Goal: Navigation & Orientation: Find specific page/section

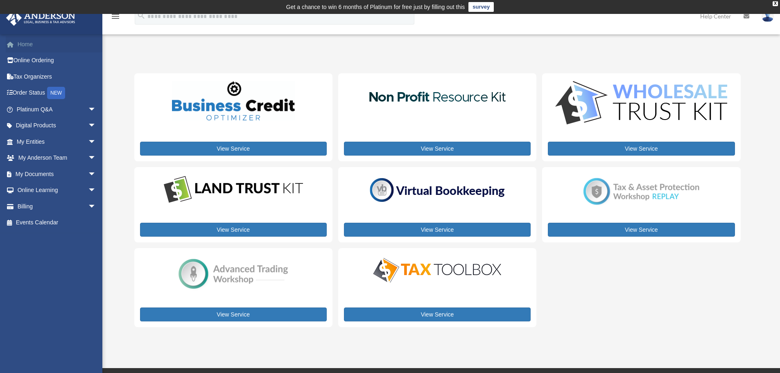
click at [56, 48] on link "Home" at bounding box center [57, 44] width 103 height 16
click at [32, 42] on link "Home" at bounding box center [57, 44] width 103 height 16
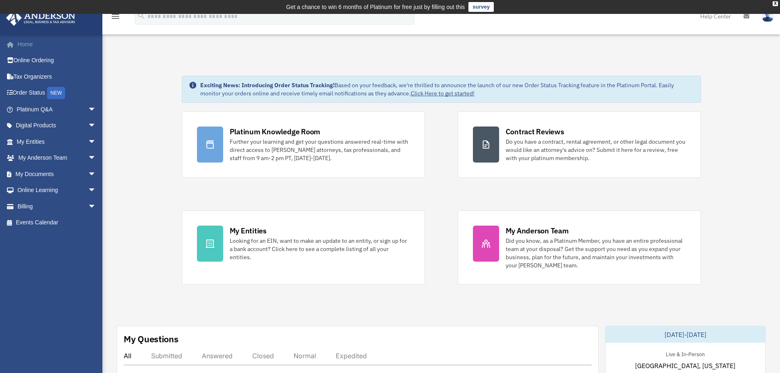
click at [37, 42] on link "Home" at bounding box center [57, 44] width 103 height 16
click at [54, 108] on link "Platinum Q&A arrow_drop_down" at bounding box center [57, 109] width 103 height 16
click at [88, 104] on span "arrow_drop_down" at bounding box center [96, 109] width 16 height 17
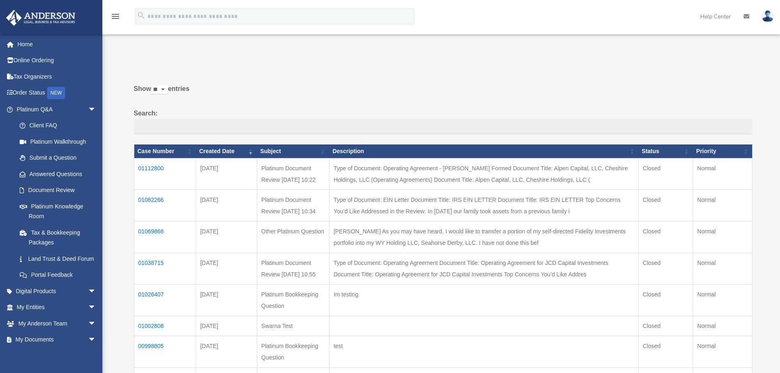
click at [70, 140] on link "Platinum Walkthrough" at bounding box center [57, 141] width 93 height 16
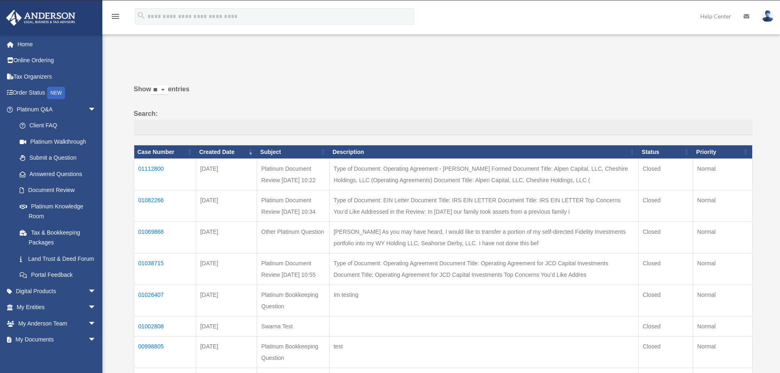
click at [70, 140] on link "Platinum Walkthrough" at bounding box center [57, 141] width 93 height 16
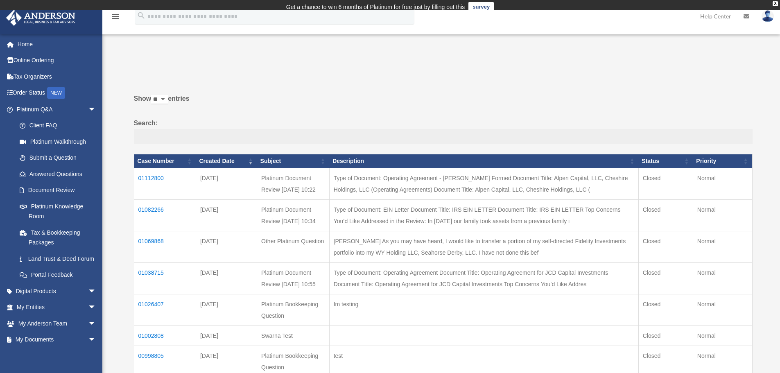
click at [70, 140] on link "Platinum Walkthrough" at bounding box center [57, 141] width 93 height 16
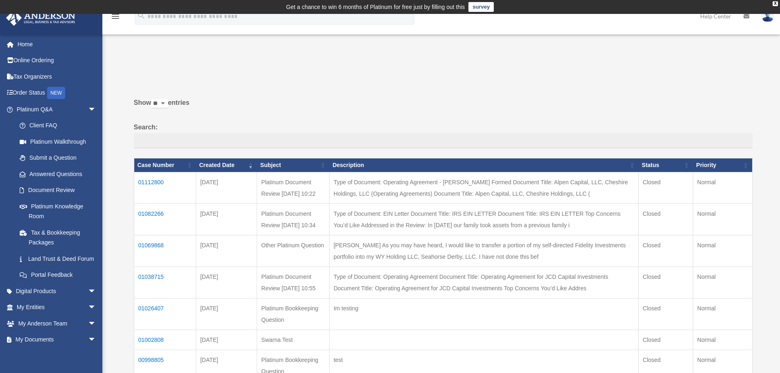
click at [70, 140] on link "Platinum Walkthrough" at bounding box center [57, 141] width 93 height 16
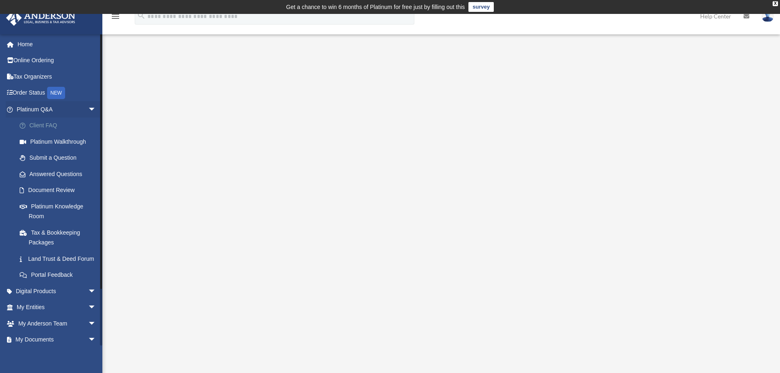
click at [77, 129] on link "Client FAQ" at bounding box center [59, 126] width 97 height 16
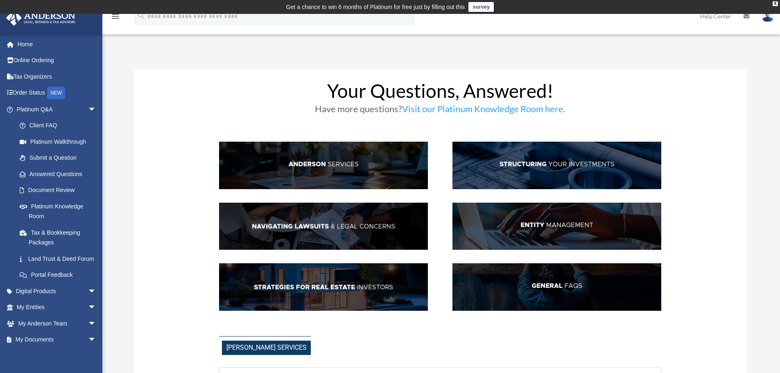
click at [389, 240] on img at bounding box center [323, 227] width 209 height 48
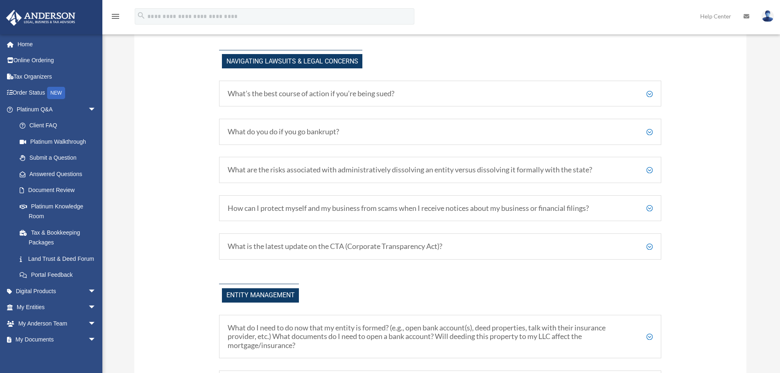
scroll to position [735, 0]
click at [322, 97] on div "What’s the best course of action if you’re being sued? One of our primary conce…" at bounding box center [440, 93] width 442 height 26
click at [644, 93] on h5 "What’s the best course of action if you’re being sued?" at bounding box center [440, 92] width 425 height 9
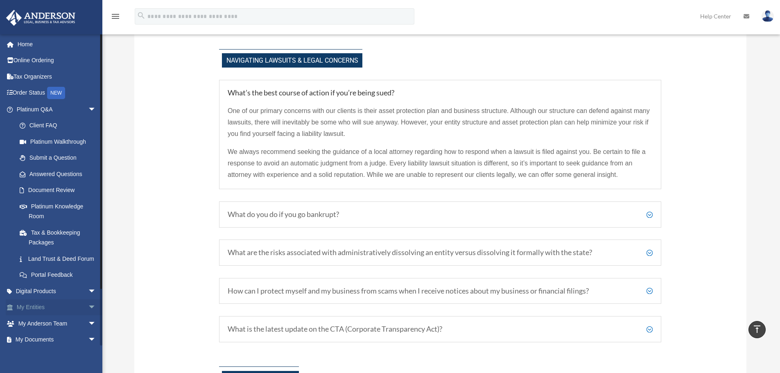
click at [78, 316] on link "My Entities arrow_drop_down" at bounding box center [57, 307] width 103 height 16
click at [88, 316] on span "arrow_drop_down" at bounding box center [96, 307] width 16 height 17
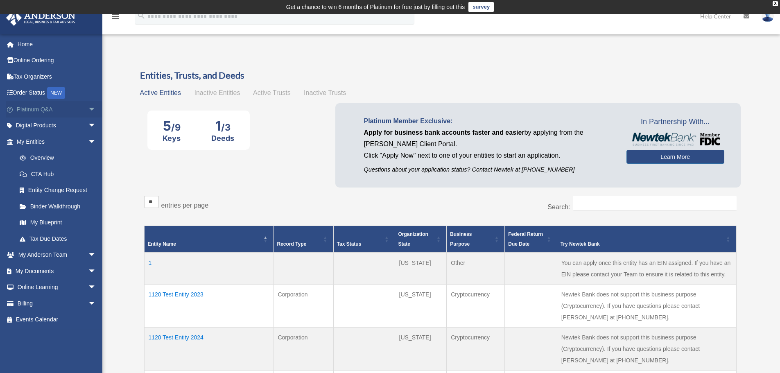
click at [68, 111] on link "Platinum Q&A arrow_drop_down" at bounding box center [57, 109] width 103 height 16
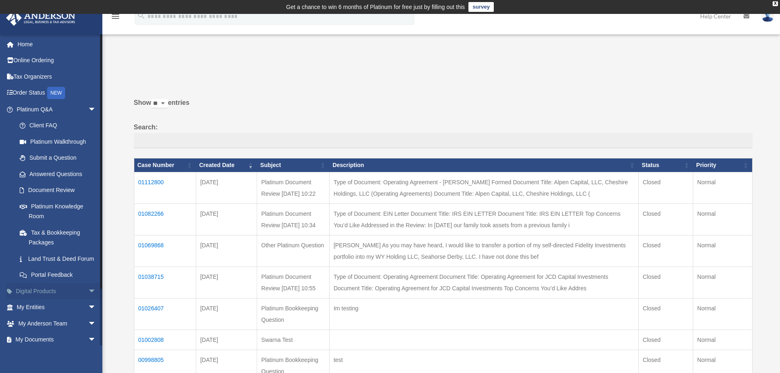
click at [89, 297] on span "arrow_drop_down" at bounding box center [96, 291] width 16 height 17
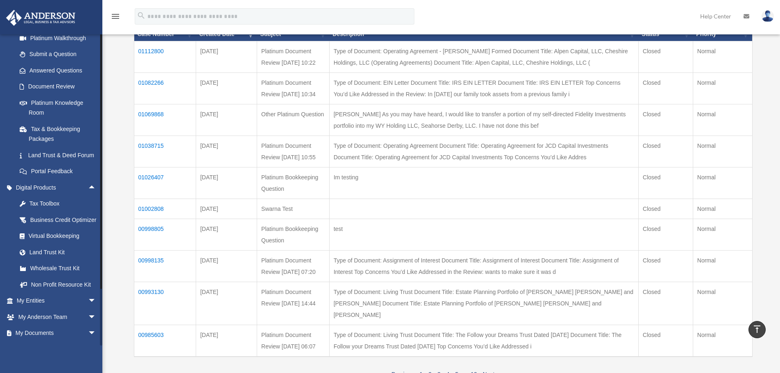
scroll to position [170, 0]
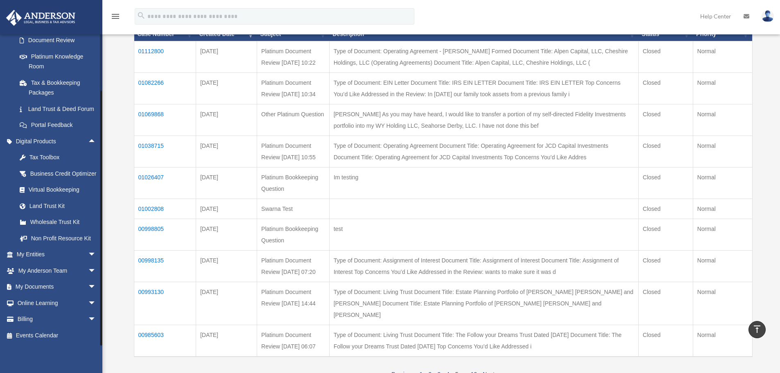
drag, startPoint x: 101, startPoint y: 280, endPoint x: 113, endPoint y: 344, distance: 65.5
click at [113, 344] on div "Past Questions & Answers bob.apples@andersonadvisors.com Sign Out bob.apples@an…" at bounding box center [390, 157] width 780 height 487
click at [88, 287] on span "arrow_drop_down" at bounding box center [96, 287] width 16 height 17
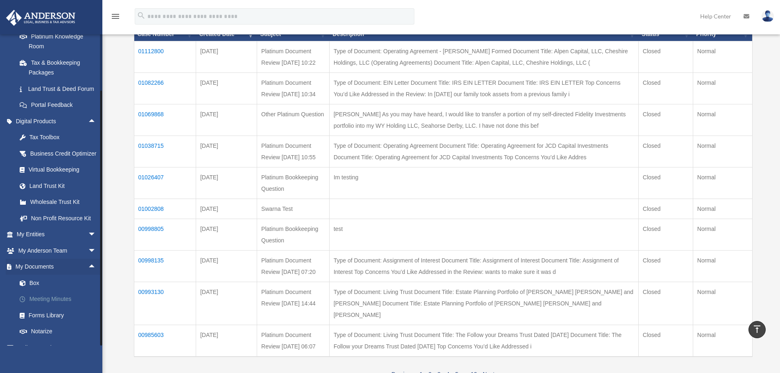
click at [70, 308] on link "Meeting Minutes" at bounding box center [59, 299] width 97 height 16
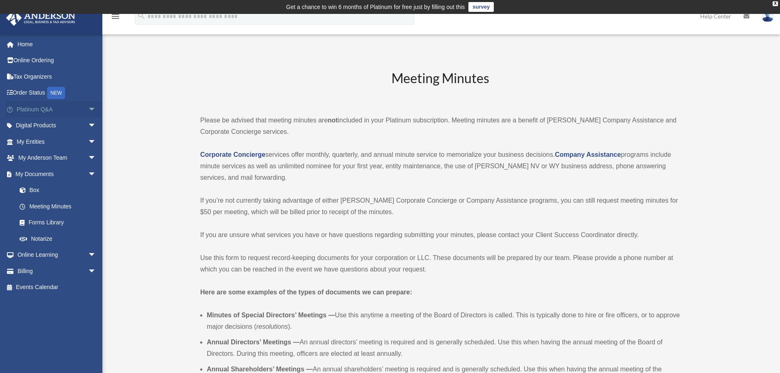
click at [76, 106] on link "Platinum Q&A arrow_drop_down" at bounding box center [57, 109] width 103 height 16
click at [88, 111] on span "arrow_drop_down" at bounding box center [96, 109] width 16 height 17
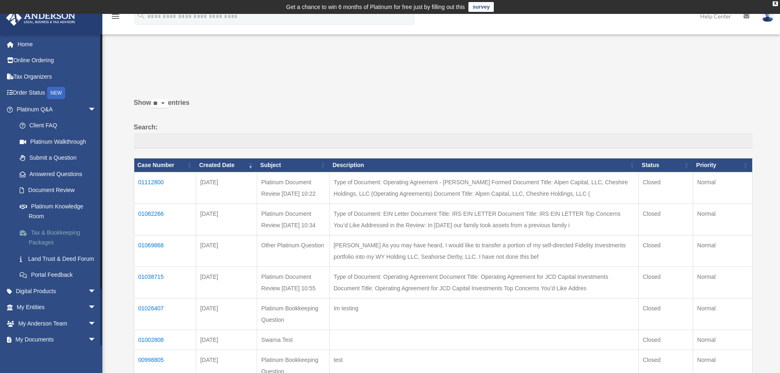
click at [70, 235] on link "Tax & Bookkeeping Packages" at bounding box center [59, 237] width 97 height 26
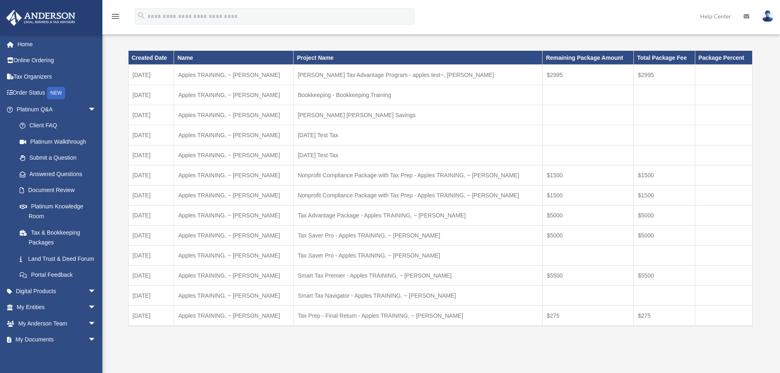
scroll to position [50, 0]
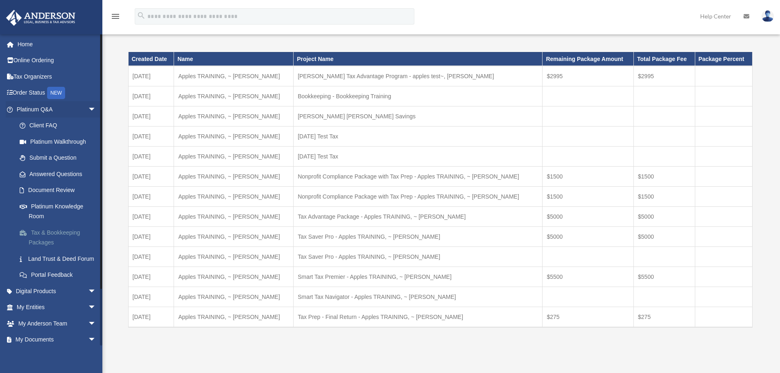
click at [60, 245] on link "Tax & Bookkeeping Packages" at bounding box center [59, 237] width 97 height 26
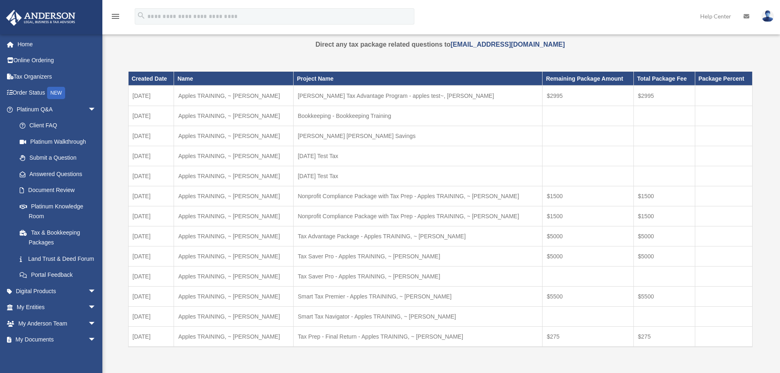
scroll to position [29, 0]
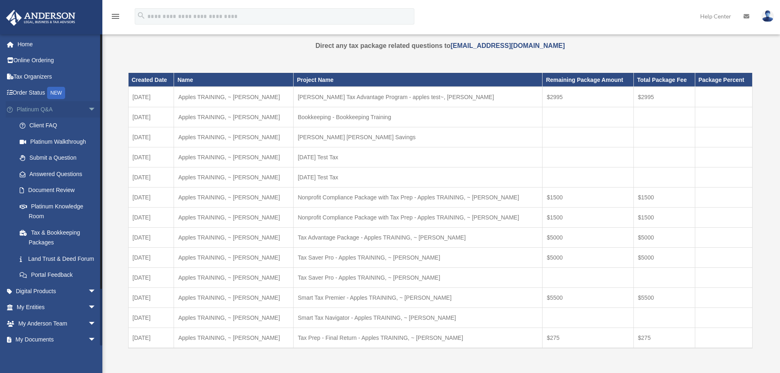
click at [89, 109] on span "arrow_drop_down" at bounding box center [96, 109] width 16 height 17
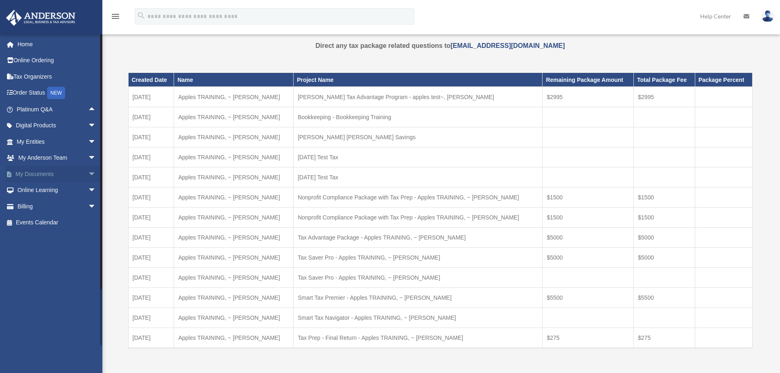
click at [88, 174] on span "arrow_drop_down" at bounding box center [96, 174] width 16 height 17
click at [88, 174] on span "arrow_drop_up" at bounding box center [96, 174] width 16 height 17
click at [88, 152] on span "arrow_drop_down" at bounding box center [96, 158] width 16 height 17
click at [88, 152] on span "arrow_drop_up" at bounding box center [96, 158] width 16 height 17
click at [88, 136] on span "arrow_drop_down" at bounding box center [96, 141] width 16 height 17
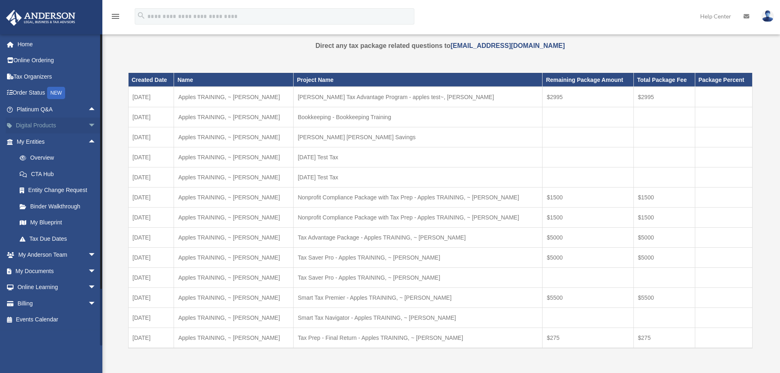
click at [88, 127] on span "arrow_drop_down" at bounding box center [96, 126] width 16 height 17
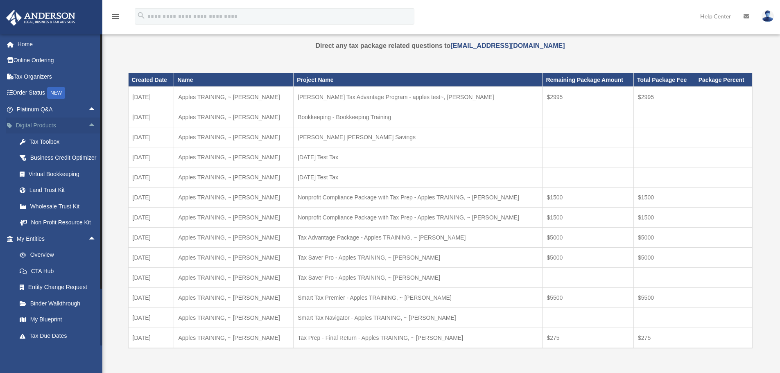
click at [88, 127] on span "arrow_drop_up" at bounding box center [96, 126] width 16 height 17
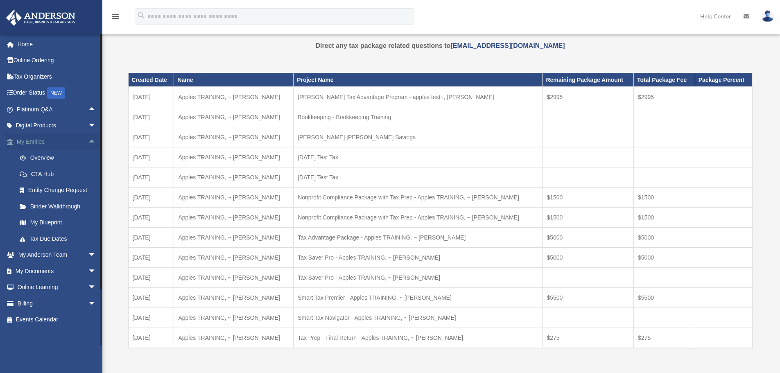
click at [88, 143] on span "arrow_drop_up" at bounding box center [96, 141] width 16 height 17
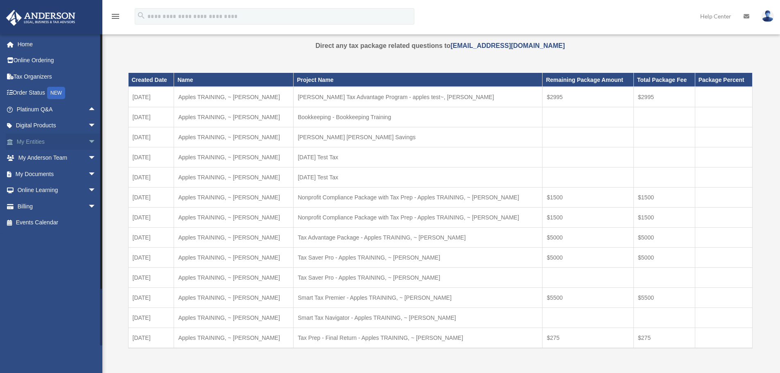
click at [88, 141] on span "arrow_drop_down" at bounding box center [96, 141] width 16 height 17
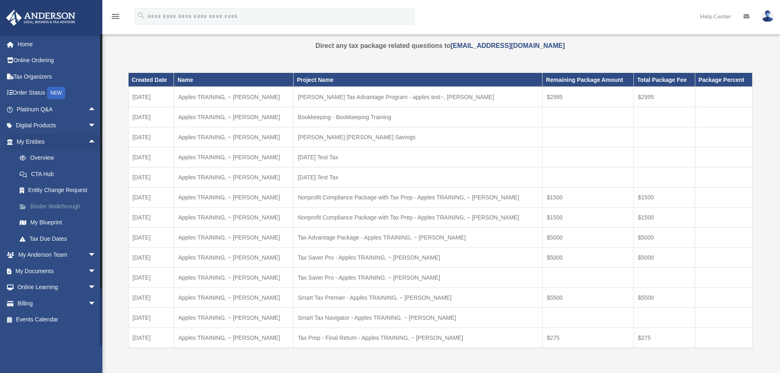
click at [65, 208] on link "Binder Walkthrough" at bounding box center [59, 206] width 97 height 16
click at [63, 223] on link "My Blueprint" at bounding box center [59, 223] width 97 height 16
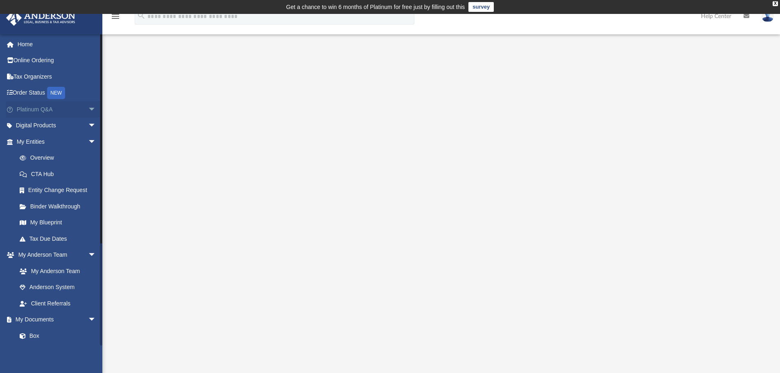
click at [28, 106] on link "Platinum Q&A arrow_drop_down" at bounding box center [57, 109] width 103 height 16
click at [89, 107] on span "arrow_drop_down" at bounding box center [96, 109] width 16 height 17
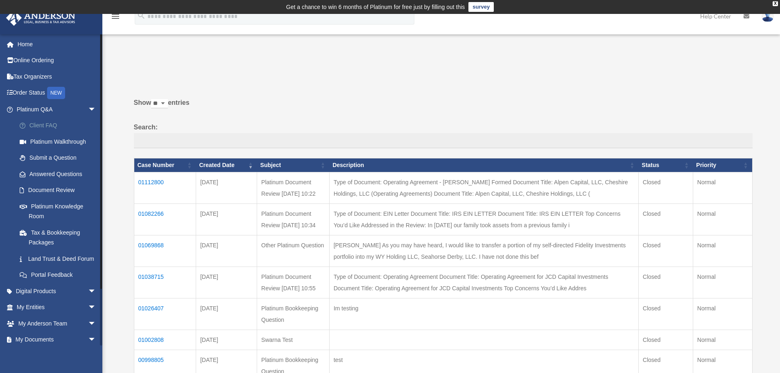
click at [50, 123] on link "Client FAQ" at bounding box center [59, 126] width 97 height 16
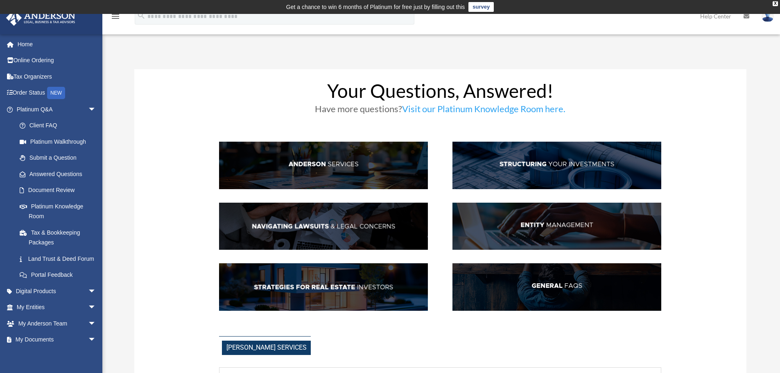
click at [361, 172] on img at bounding box center [323, 166] width 209 height 48
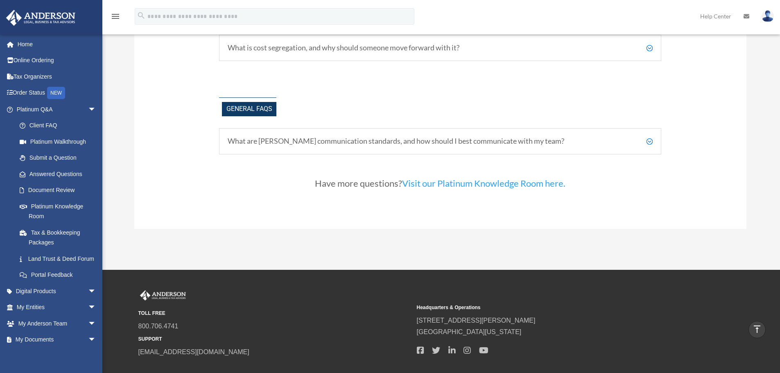
scroll to position [1788, 0]
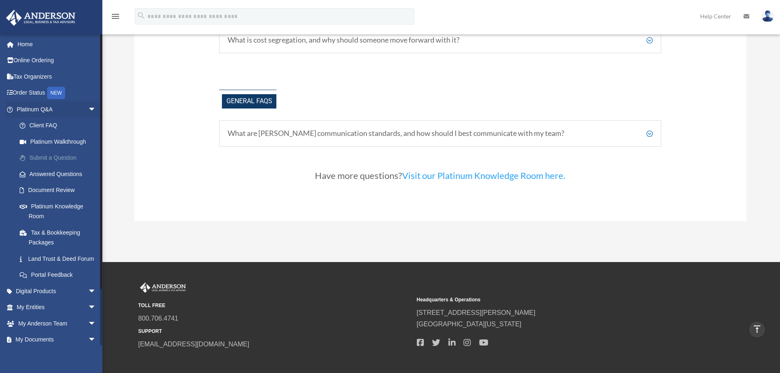
click at [59, 158] on link "Submit a Question" at bounding box center [59, 158] width 97 height 16
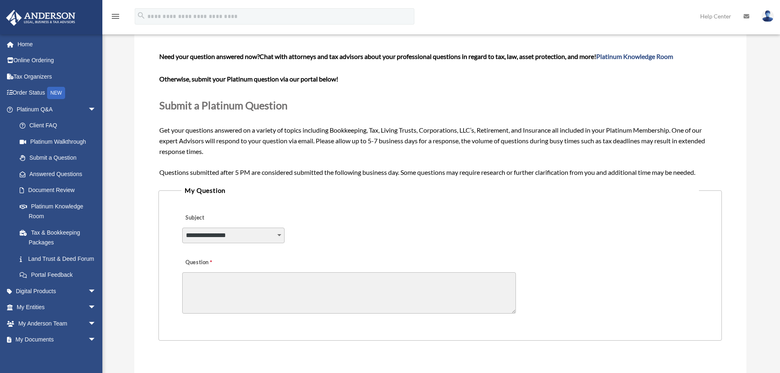
scroll to position [59, 0]
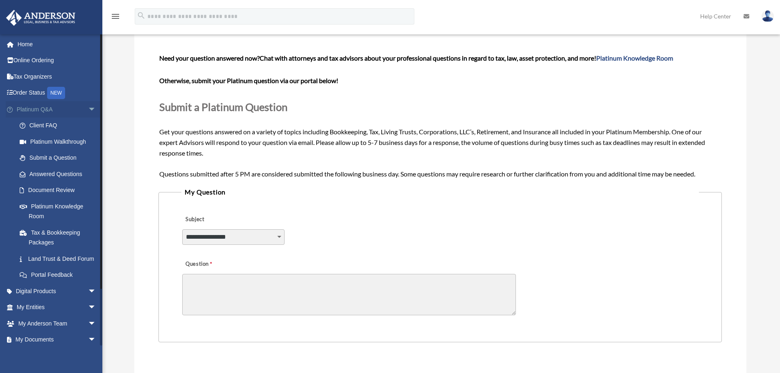
click at [88, 108] on span "arrow_drop_down" at bounding box center [96, 109] width 16 height 17
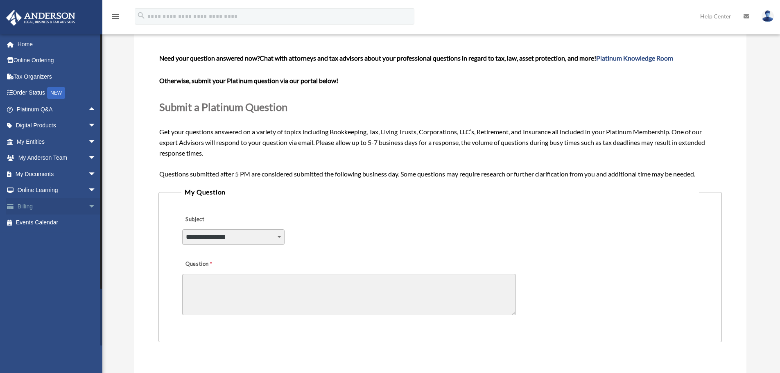
click at [69, 208] on link "Billing arrow_drop_down" at bounding box center [57, 206] width 103 height 16
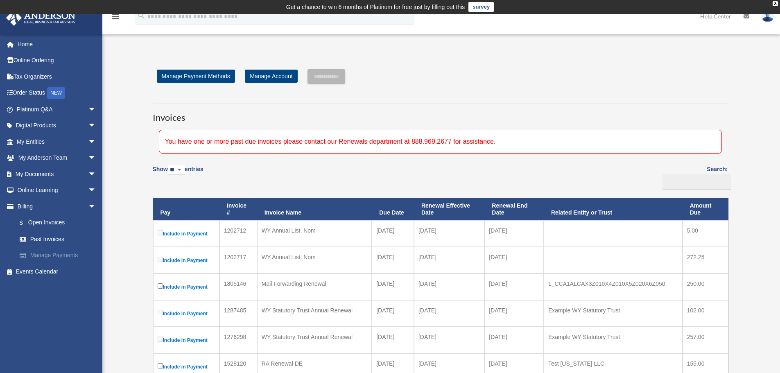
click at [70, 253] on link "Manage Payments" at bounding box center [59, 255] width 97 height 16
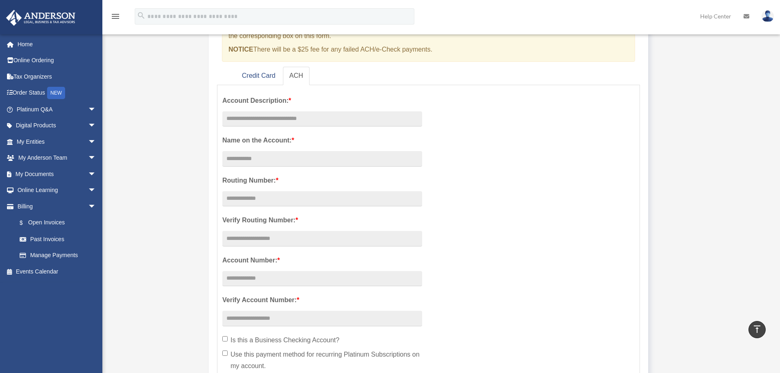
scroll to position [108, 0]
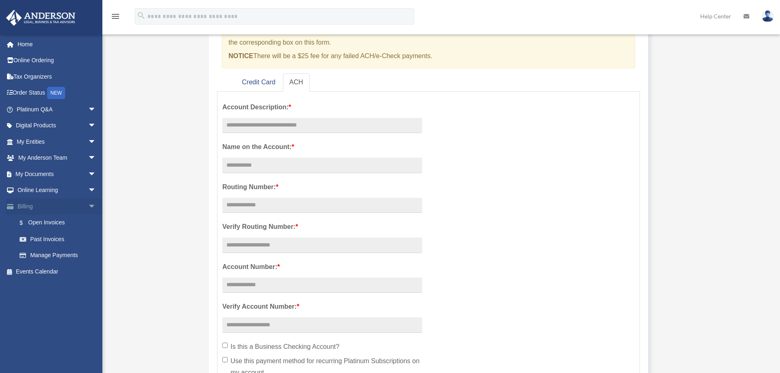
click at [90, 207] on span "arrow_drop_down" at bounding box center [96, 206] width 16 height 17
click at [88, 139] on span "arrow_drop_down" at bounding box center [96, 141] width 16 height 17
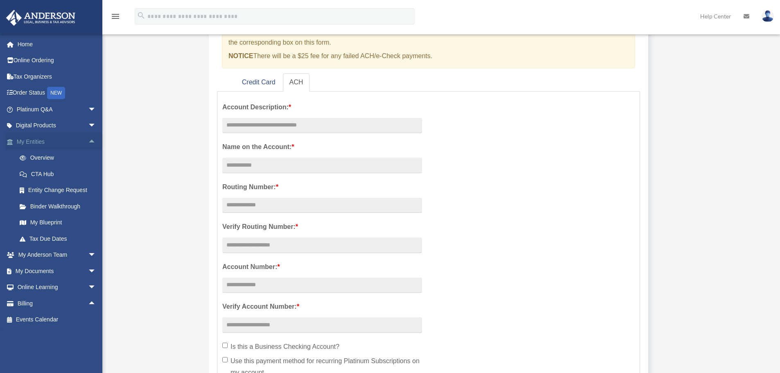
click at [88, 137] on span "arrow_drop_up" at bounding box center [96, 141] width 16 height 17
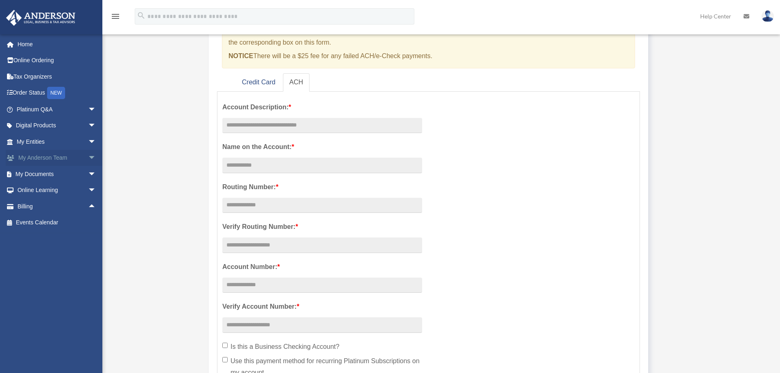
click at [88, 156] on span "arrow_drop_down" at bounding box center [96, 158] width 16 height 17
click at [88, 156] on span "arrow_drop_up" at bounding box center [96, 158] width 16 height 17
click at [88, 186] on span "arrow_drop_down" at bounding box center [96, 190] width 16 height 17
click at [88, 186] on span "arrow_drop_up" at bounding box center [96, 190] width 16 height 17
click at [69, 118] on link "Digital Products arrow_drop_down" at bounding box center [57, 126] width 103 height 16
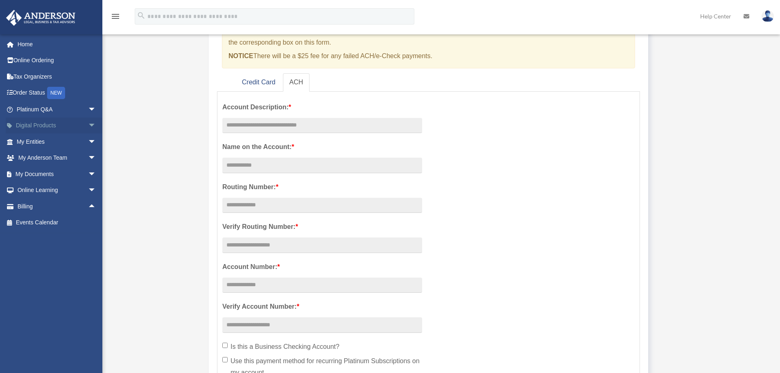
click at [88, 121] on span "arrow_drop_down" at bounding box center [96, 126] width 16 height 17
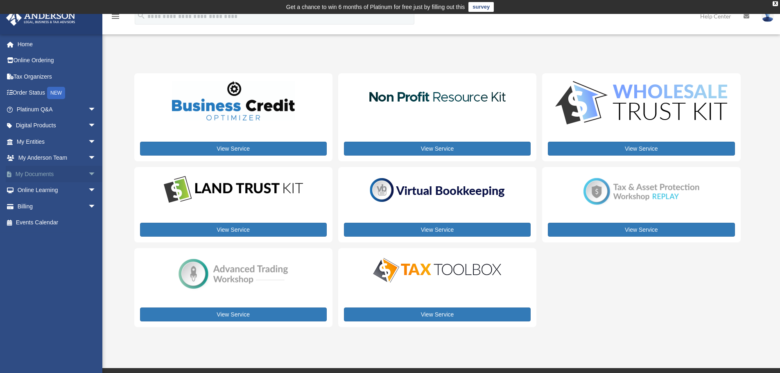
click at [88, 172] on span "arrow_drop_down" at bounding box center [96, 174] width 16 height 17
click at [45, 186] on link "Box" at bounding box center [59, 190] width 97 height 16
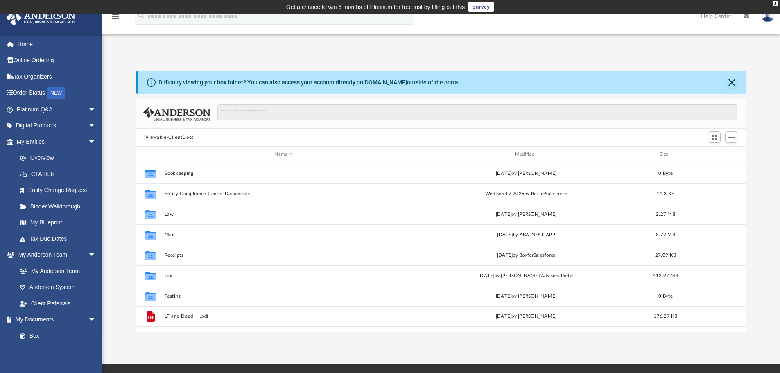
scroll to position [180, 604]
